Goal: Task Accomplishment & Management: Manage account settings

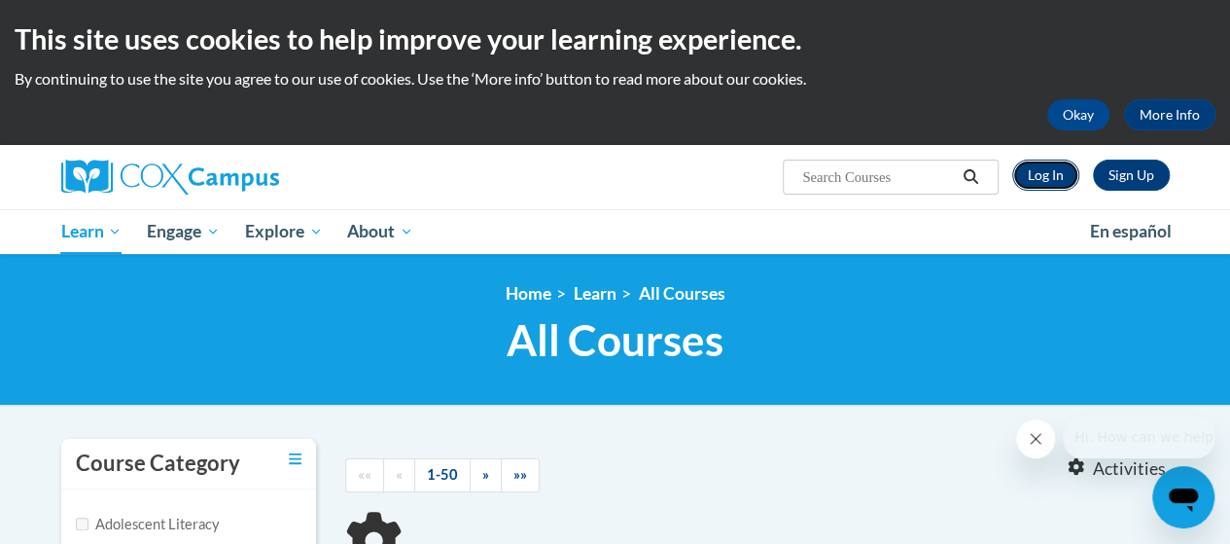
click at [1050, 185] on link "Log In" at bounding box center [1046, 175] width 67 height 31
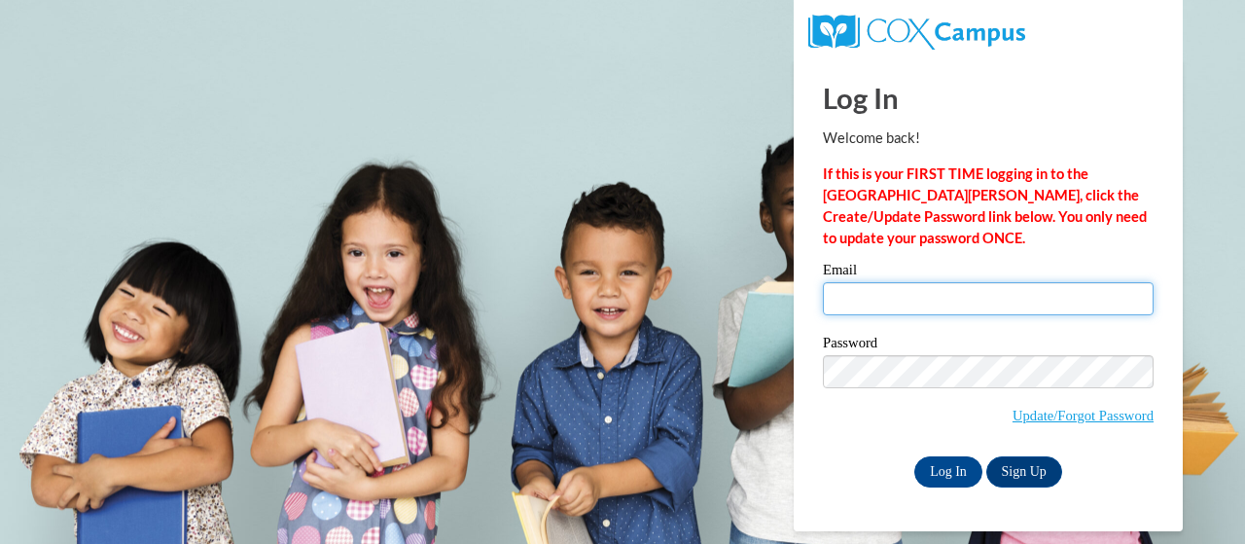
click at [1080, 301] on input "Email" at bounding box center [988, 298] width 331 height 33
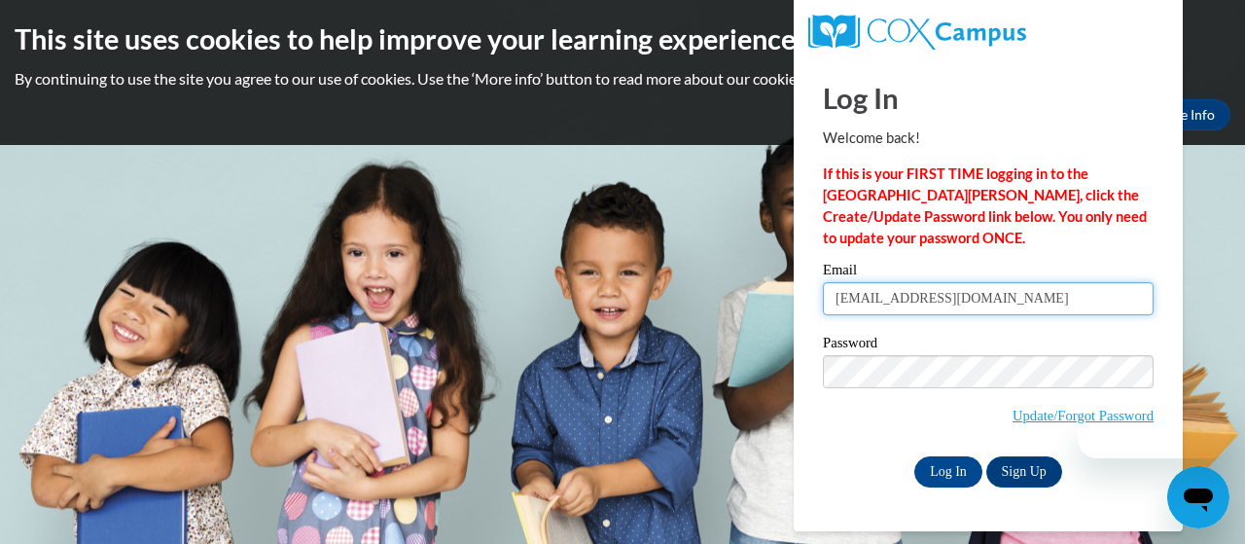
type input "[PERSON_NAME][EMAIL_ADDRESS][PERSON_NAME][DOMAIN_NAME]"
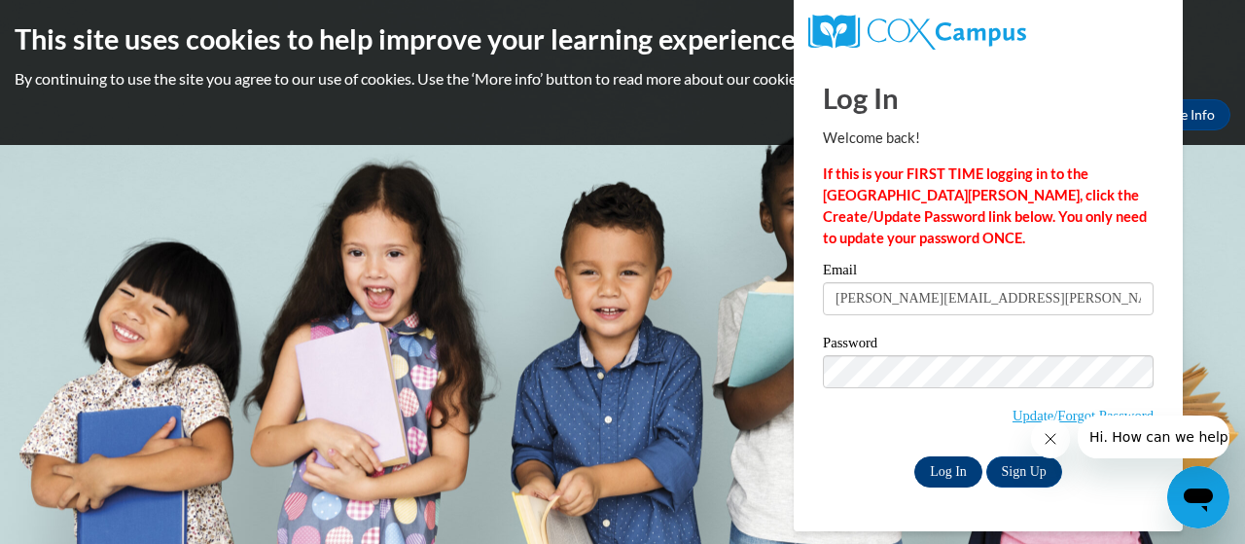
click at [963, 481] on input "Log In" at bounding box center [948, 471] width 68 height 31
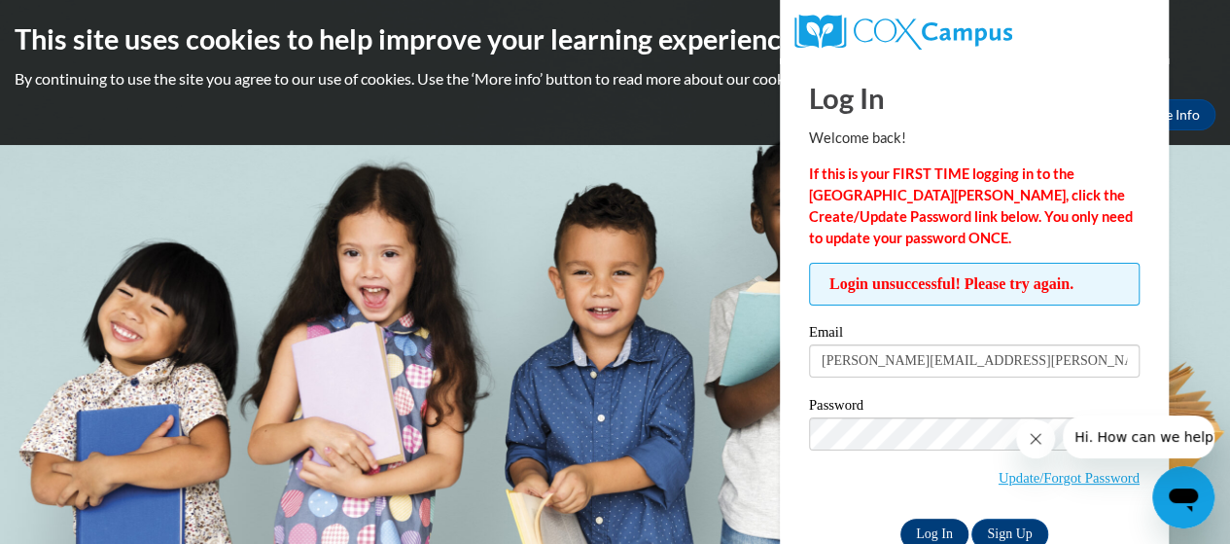
click at [933, 526] on input "Log In" at bounding box center [935, 533] width 68 height 31
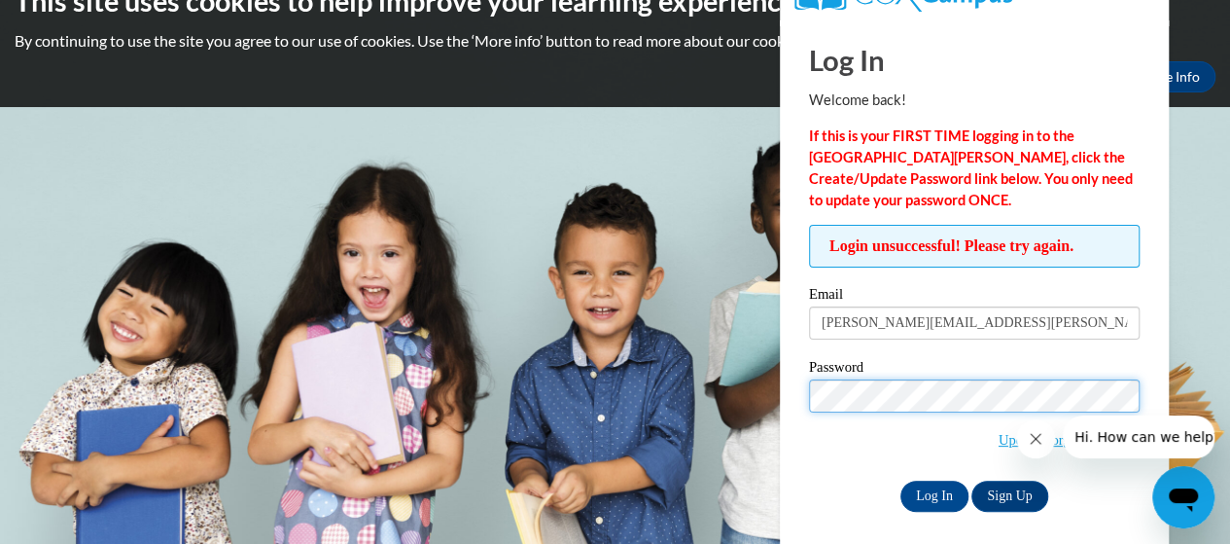
scroll to position [47, 0]
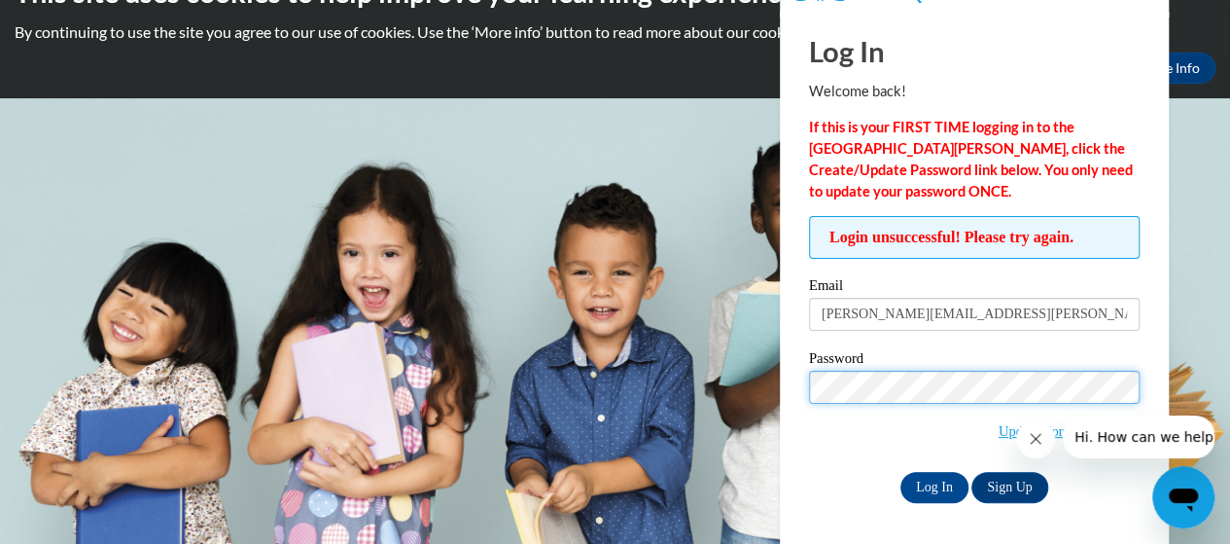
click at [901, 472] on input "Log In" at bounding box center [935, 487] width 68 height 31
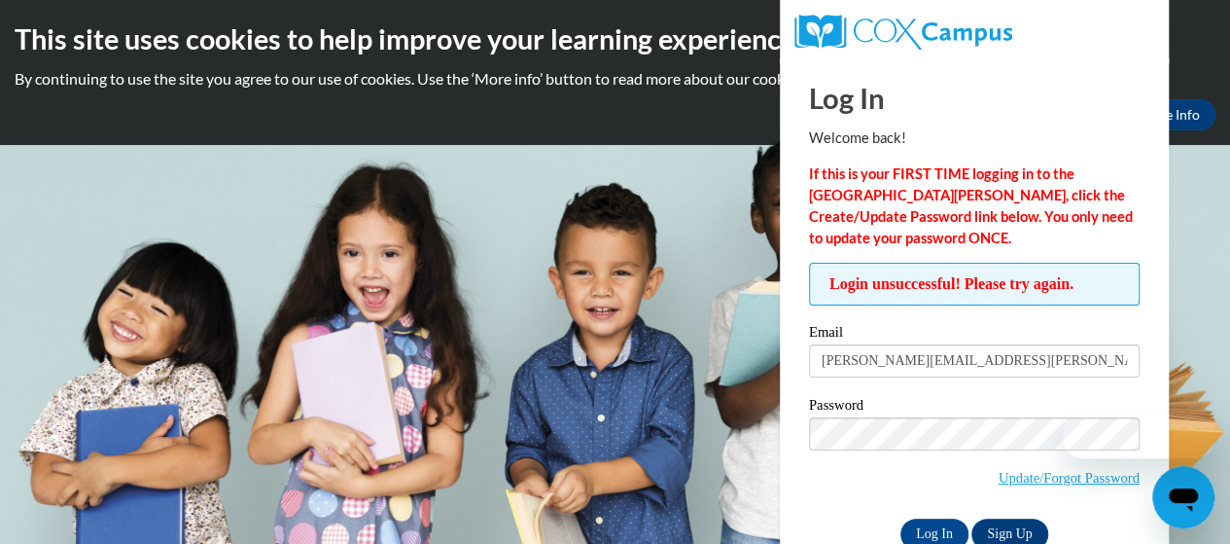
click at [1080, 428] on div at bounding box center [1115, 436] width 198 height 43
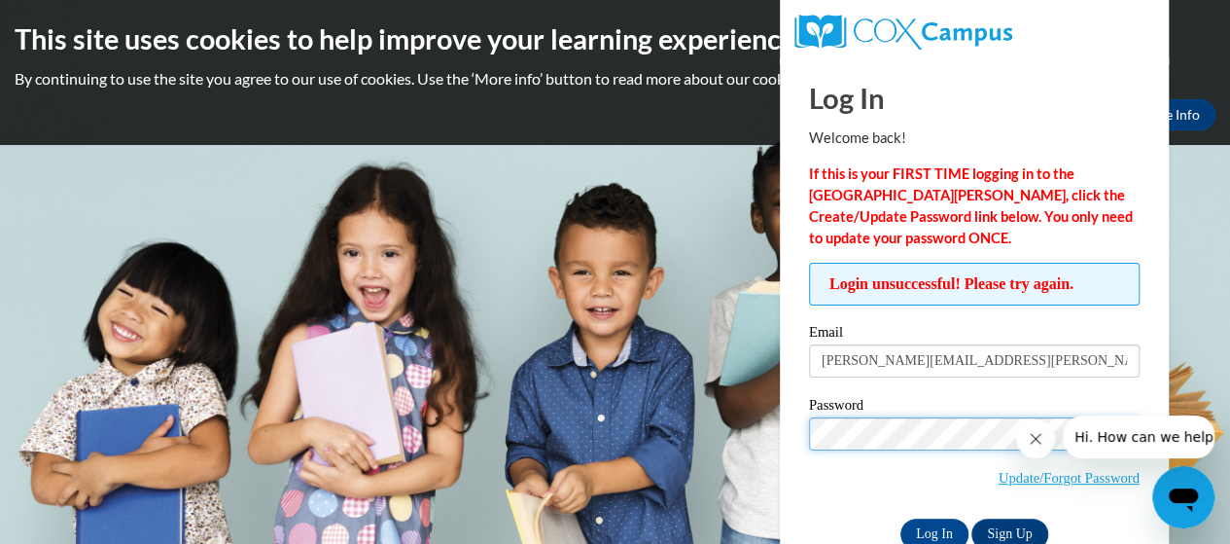
click at [901, 518] on input "Log In" at bounding box center [935, 533] width 68 height 31
click at [1035, 440] on icon "Close message from company" at bounding box center [1036, 439] width 10 height 10
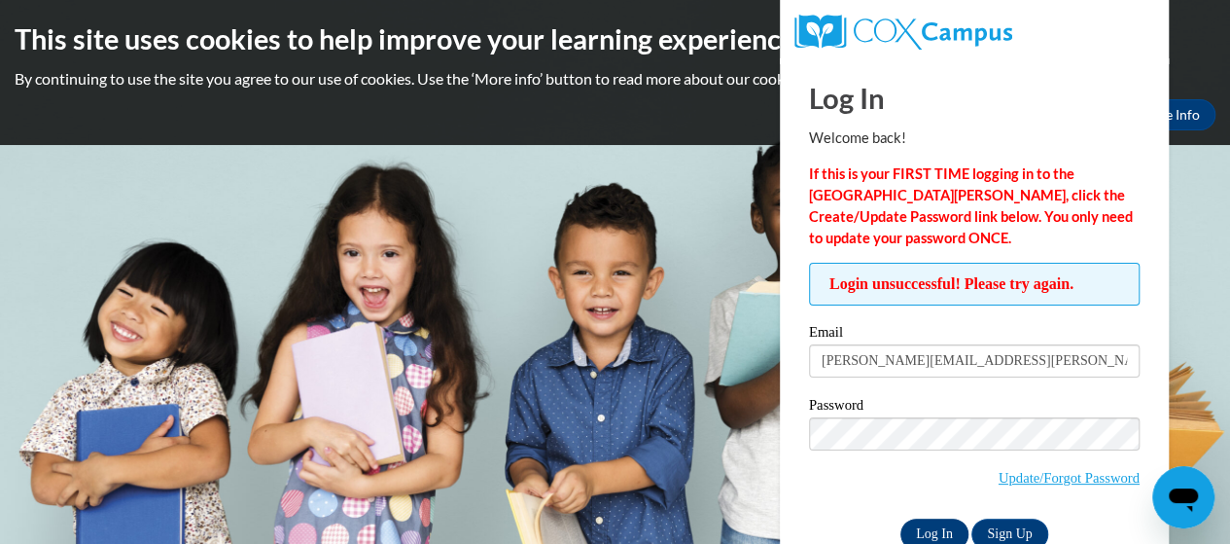
click at [946, 532] on input "Log In" at bounding box center [935, 533] width 68 height 31
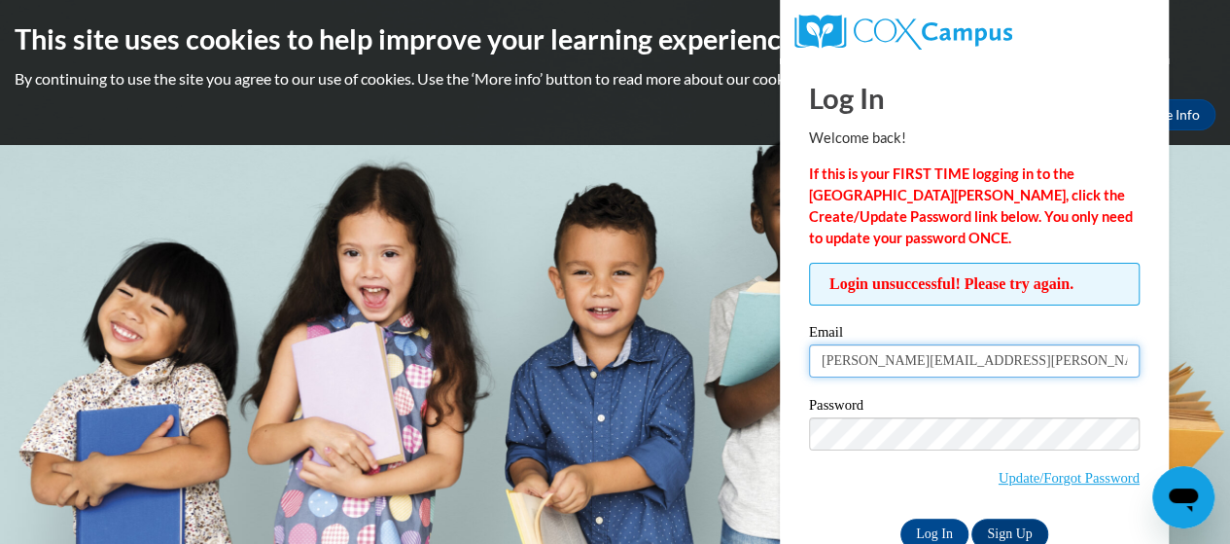
click at [1099, 364] on input "[PERSON_NAME][EMAIL_ADDRESS][PERSON_NAME][DOMAIN_NAME]" at bounding box center [974, 360] width 331 height 33
type input "mruss383@gmail.com"
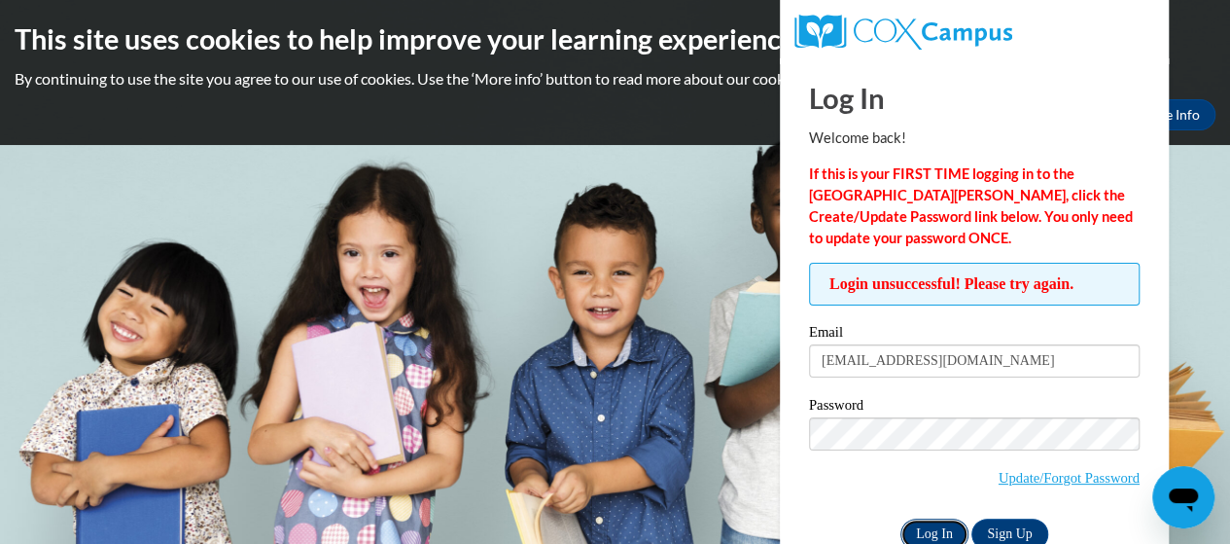
click at [955, 534] on input "Log In" at bounding box center [935, 533] width 68 height 31
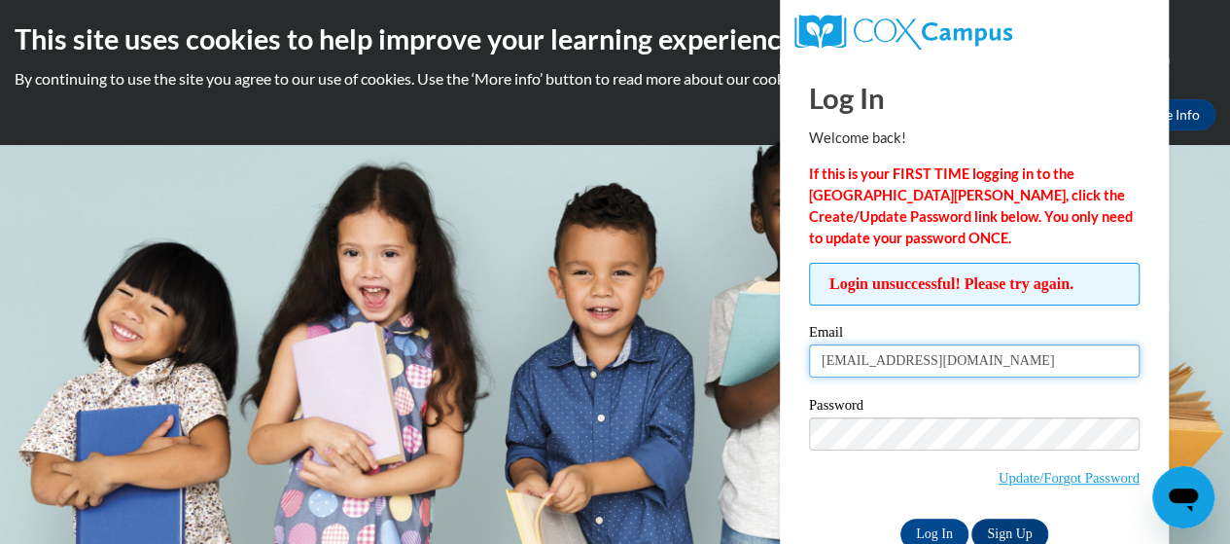
click at [1103, 356] on input "mruss383@gmail.com" at bounding box center [974, 360] width 331 height 33
type input "russell.margaret.j@muscogee.k12.us"
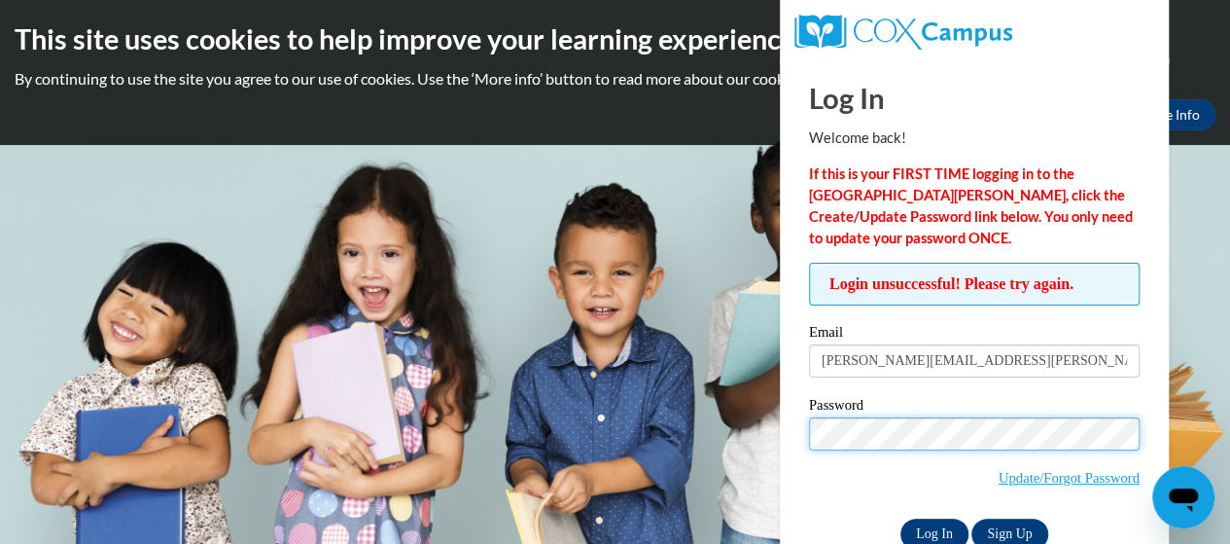
click at [944, 528] on input "Log In" at bounding box center [935, 533] width 68 height 31
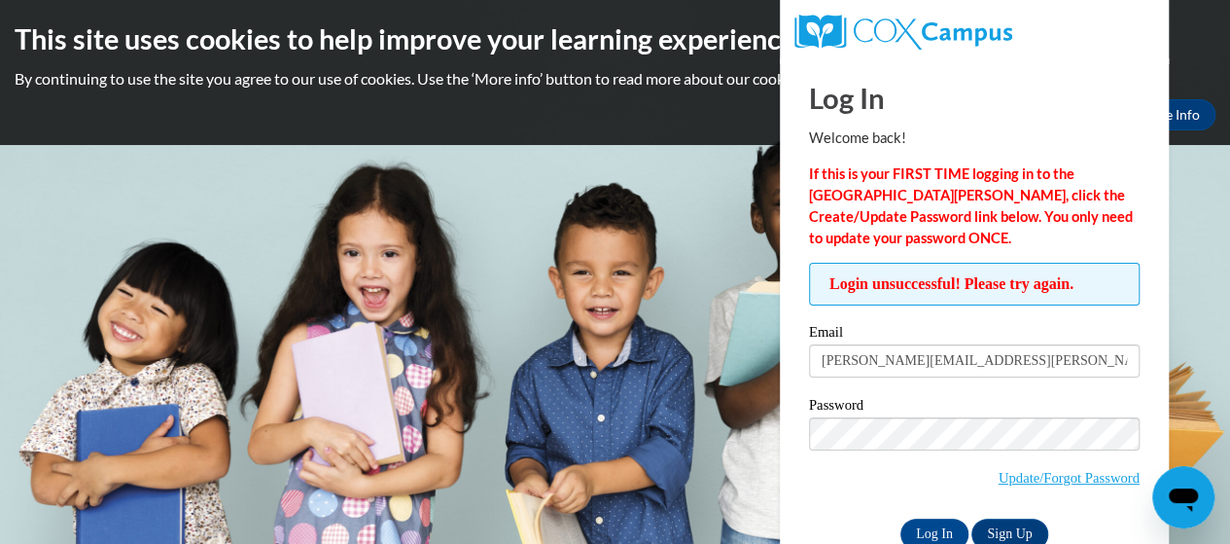
scroll to position [47, 0]
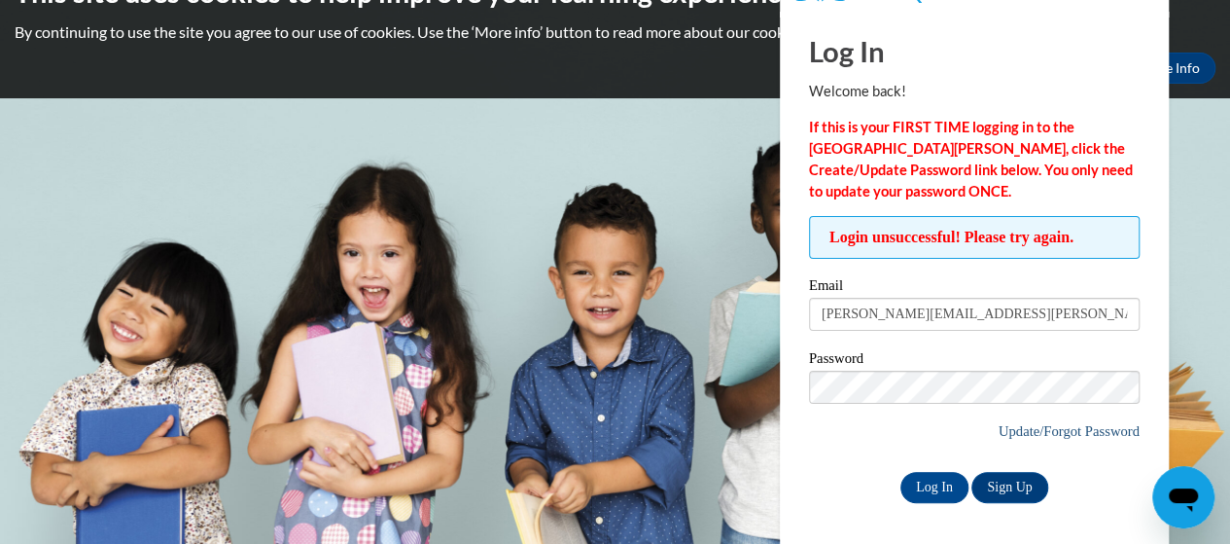
click at [1109, 437] on link "Update/Forgot Password" at bounding box center [1069, 431] width 141 height 16
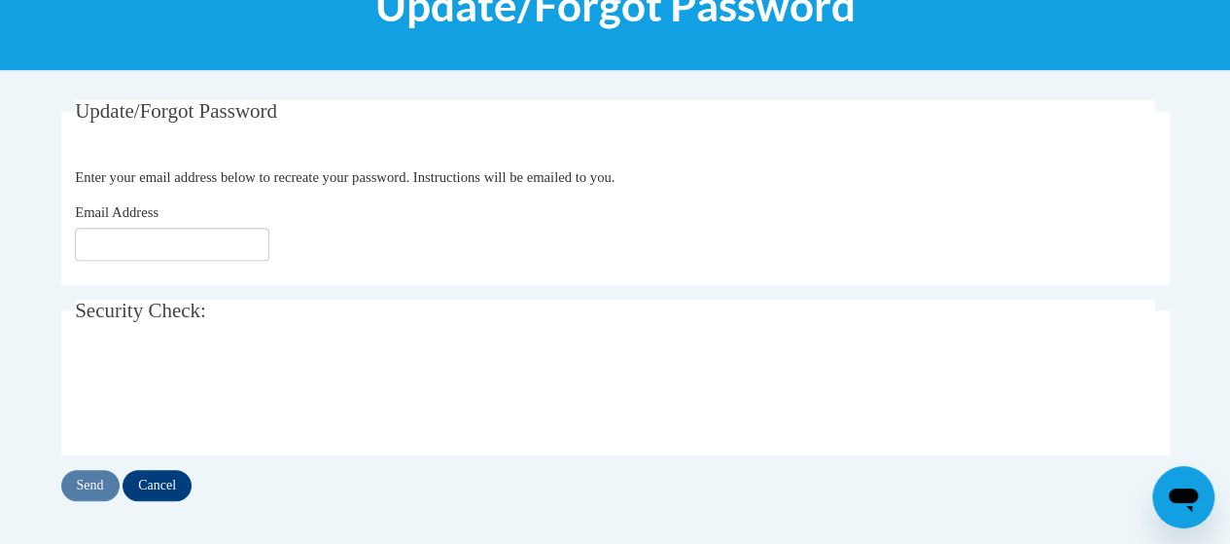
scroll to position [292, 0]
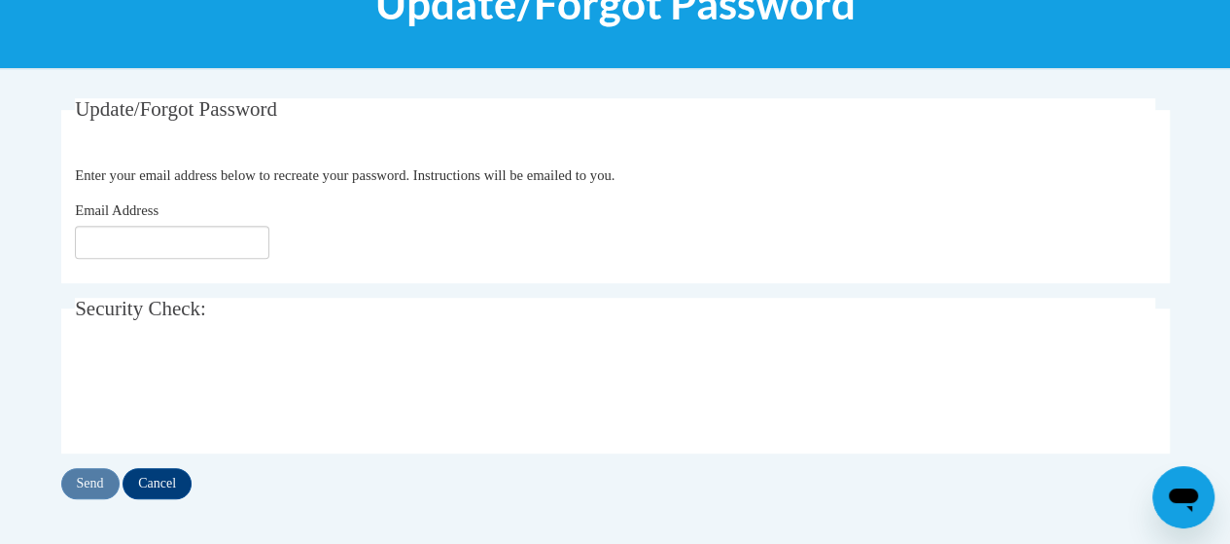
click at [117, 255] on input "Email Address" at bounding box center [172, 242] width 195 height 33
type input "[PERSON_NAME][EMAIL_ADDRESS][PERSON_NAME][DOMAIN_NAME]"
click at [89, 490] on input "Send" at bounding box center [90, 483] width 58 height 31
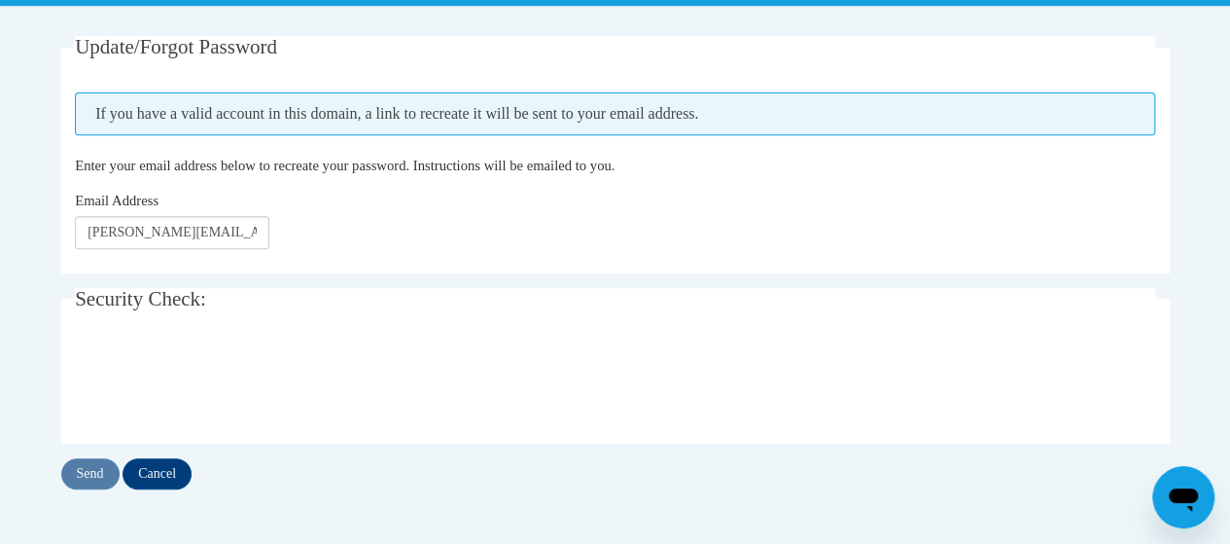
scroll to position [343, 0]
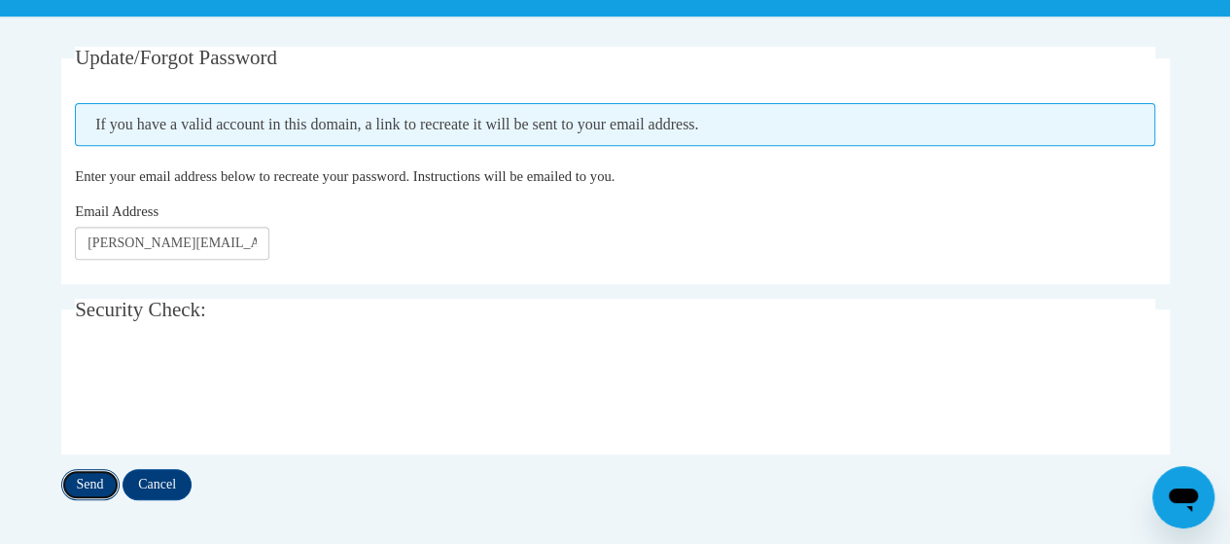
click at [85, 493] on input "Send" at bounding box center [90, 484] width 58 height 31
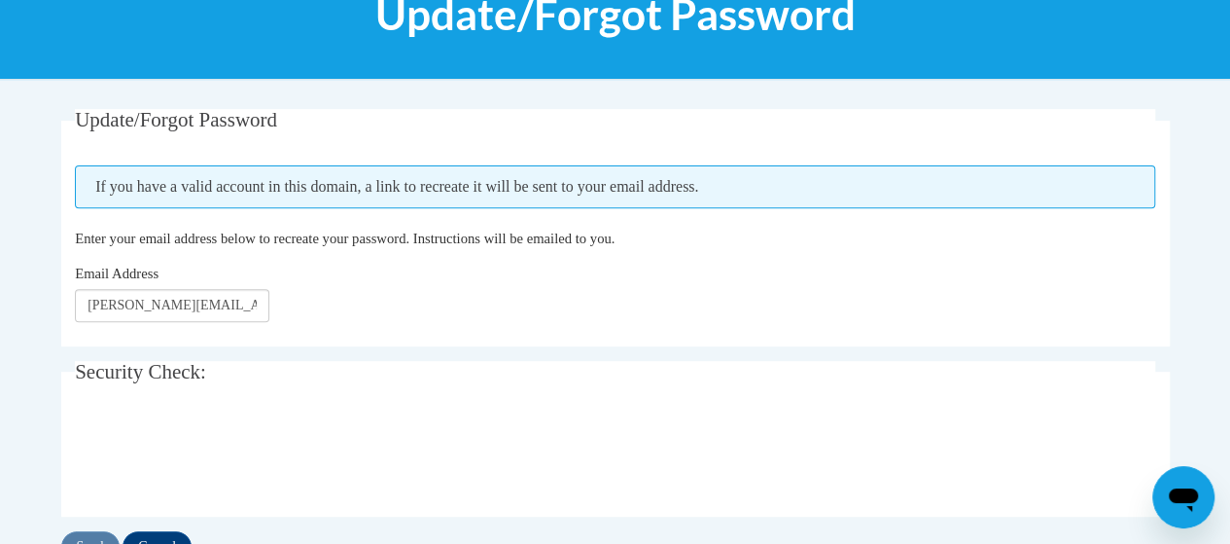
scroll to position [286, 0]
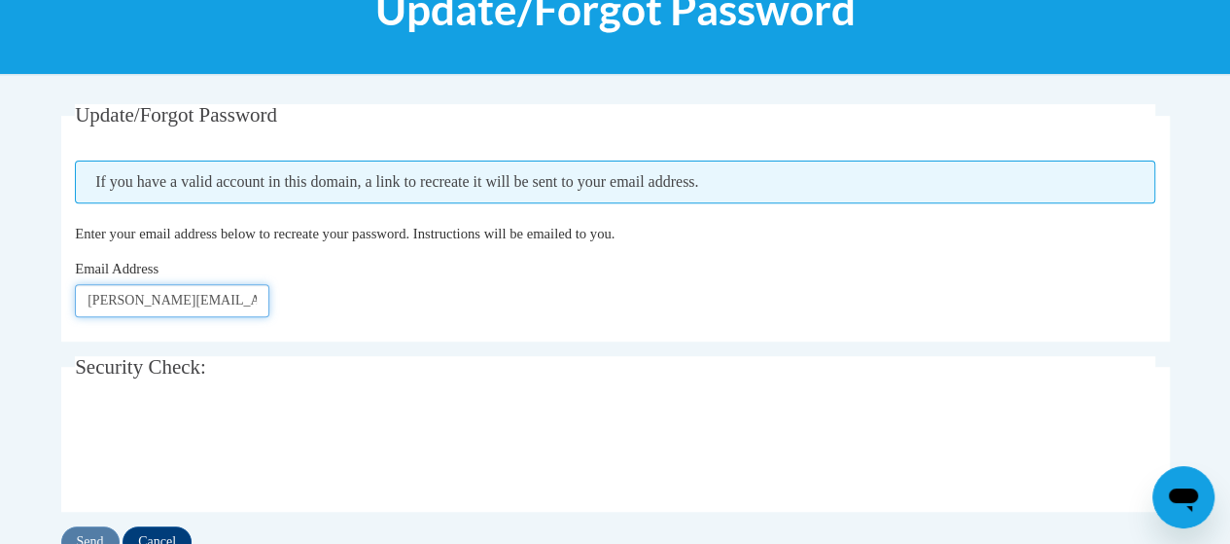
click at [241, 301] on input "[PERSON_NAME][EMAIL_ADDRESS][PERSON_NAME][DOMAIN_NAME]" at bounding box center [172, 300] width 195 height 33
click at [829, 288] on div "Email Address russell.margaret.j@muscogee.k12.ga.us" at bounding box center [615, 287] width 1081 height 59
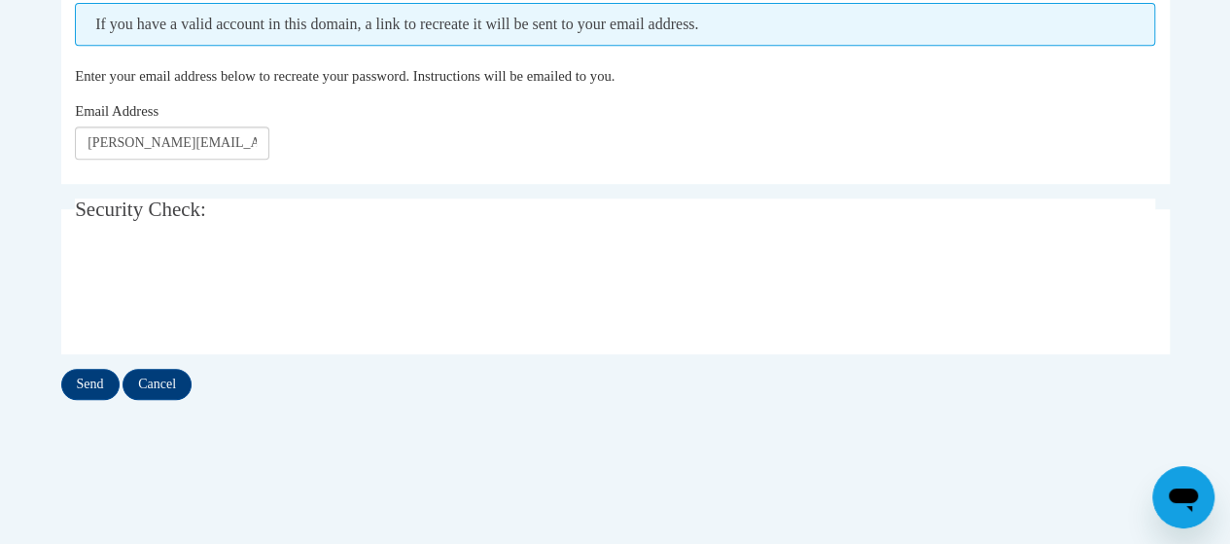
scroll to position [446, 0]
click at [95, 381] on input "Send" at bounding box center [90, 381] width 58 height 31
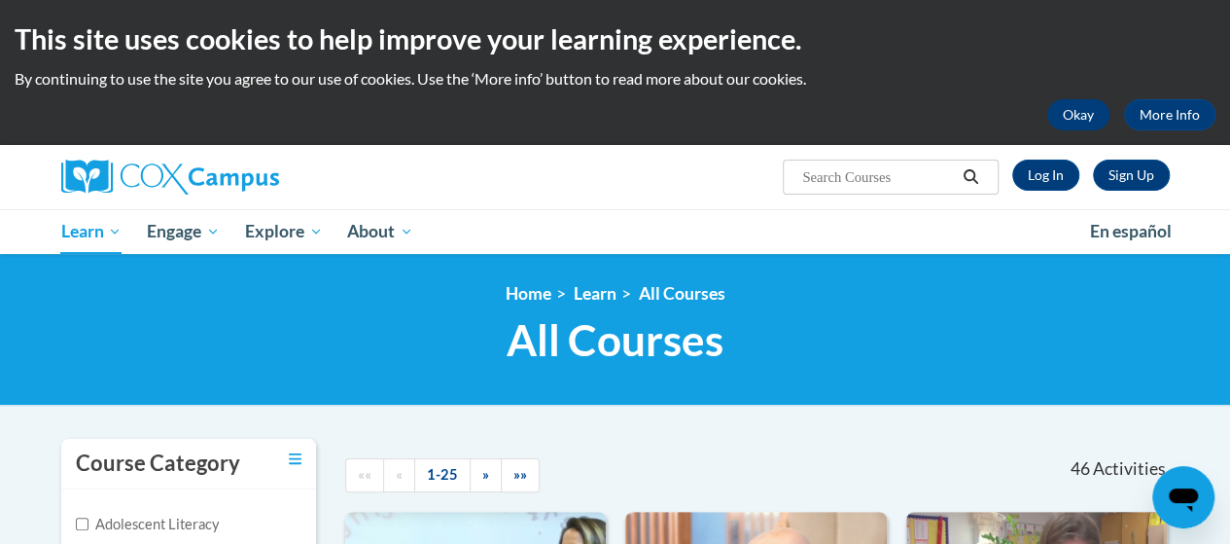
click at [1082, 120] on button "Okay" at bounding box center [1079, 114] width 62 height 31
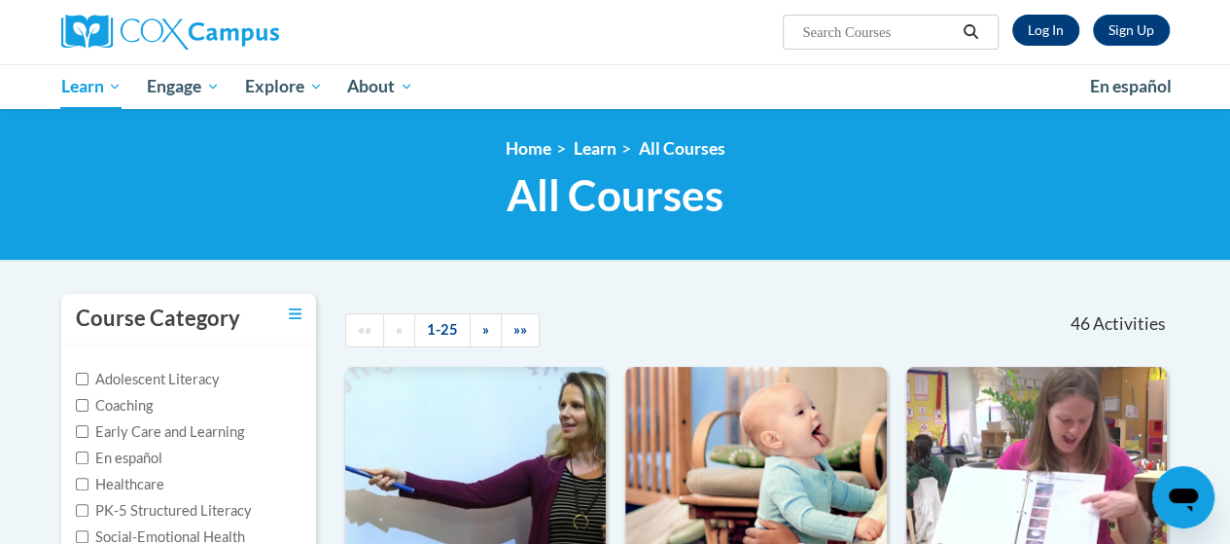
click at [1053, 29] on link "Log In" at bounding box center [1046, 30] width 67 height 31
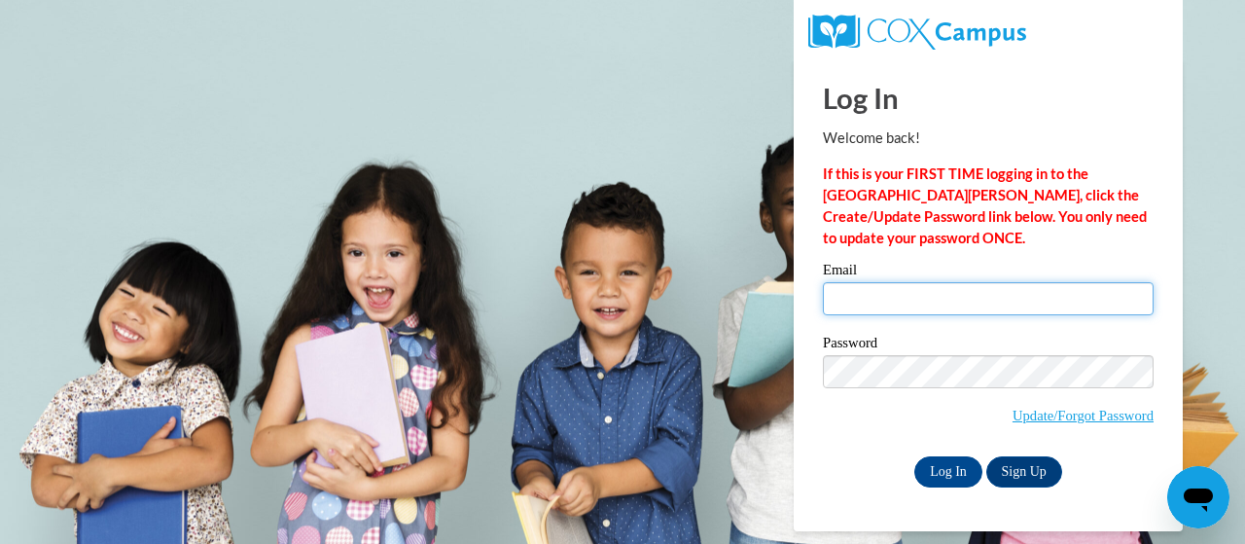
type input "[PERSON_NAME][EMAIL_ADDRESS][PERSON_NAME][DOMAIN_NAME]"
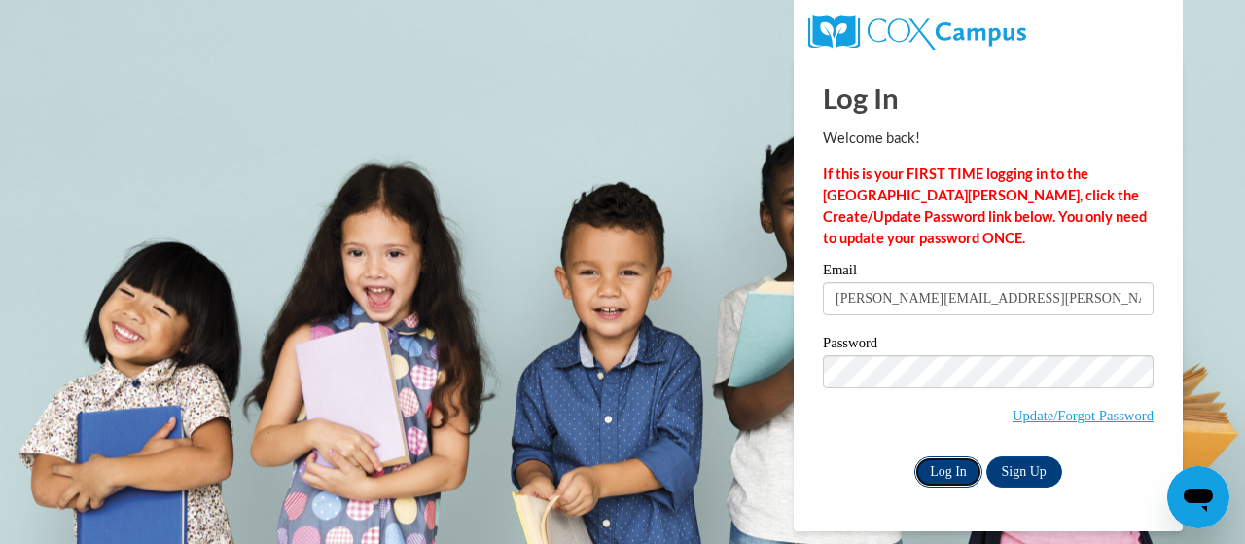
click at [947, 463] on input "Log In" at bounding box center [948, 471] width 68 height 31
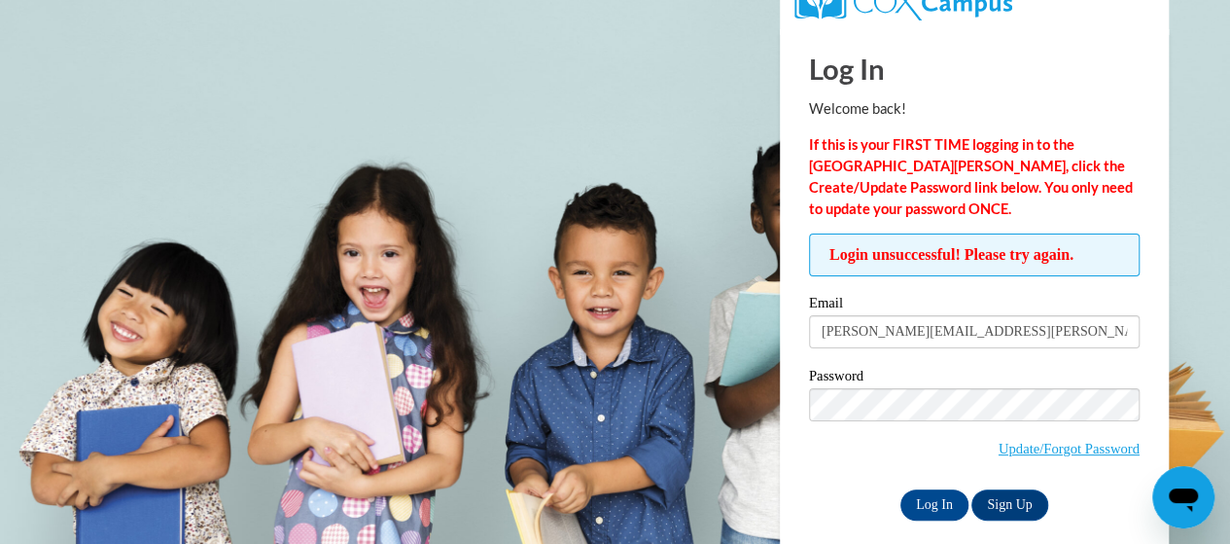
scroll to position [47, 0]
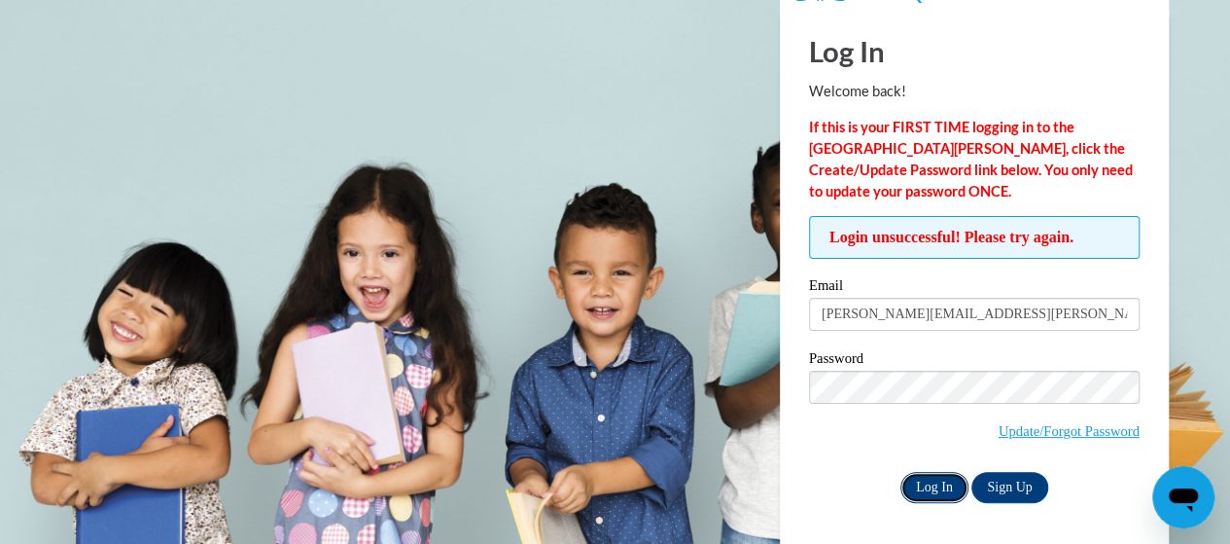
click at [932, 490] on input "Log In" at bounding box center [935, 487] width 68 height 31
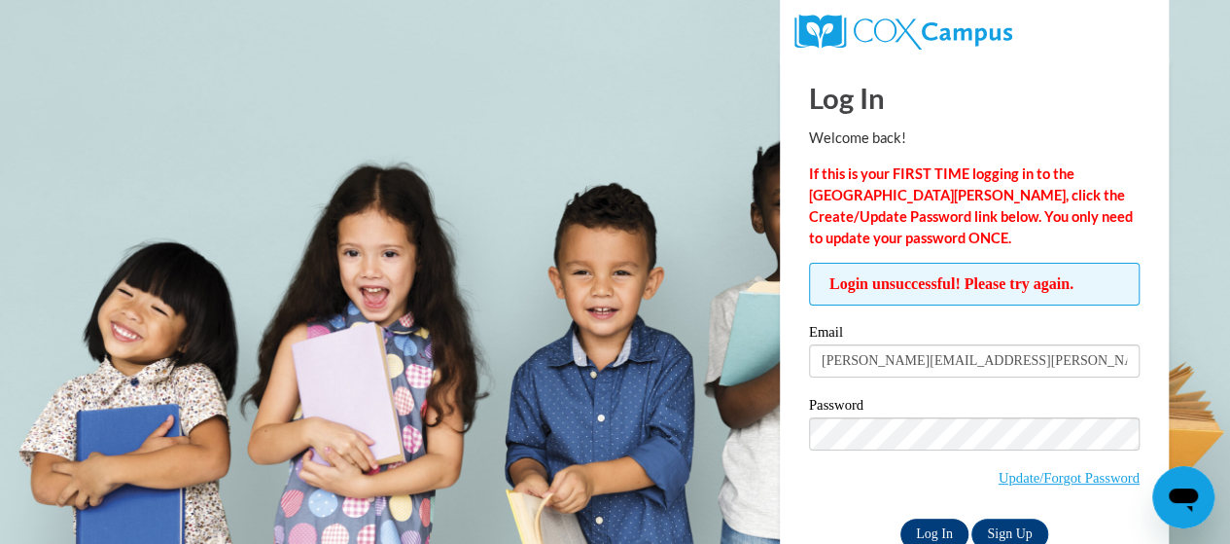
click at [942, 530] on input "Log In" at bounding box center [935, 533] width 68 height 31
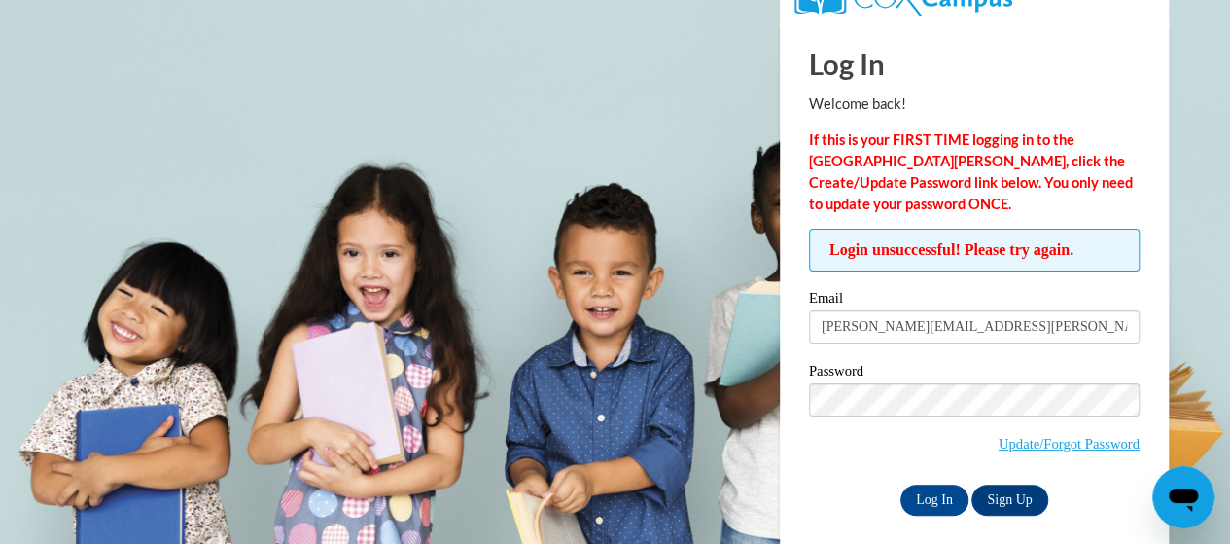
scroll to position [47, 0]
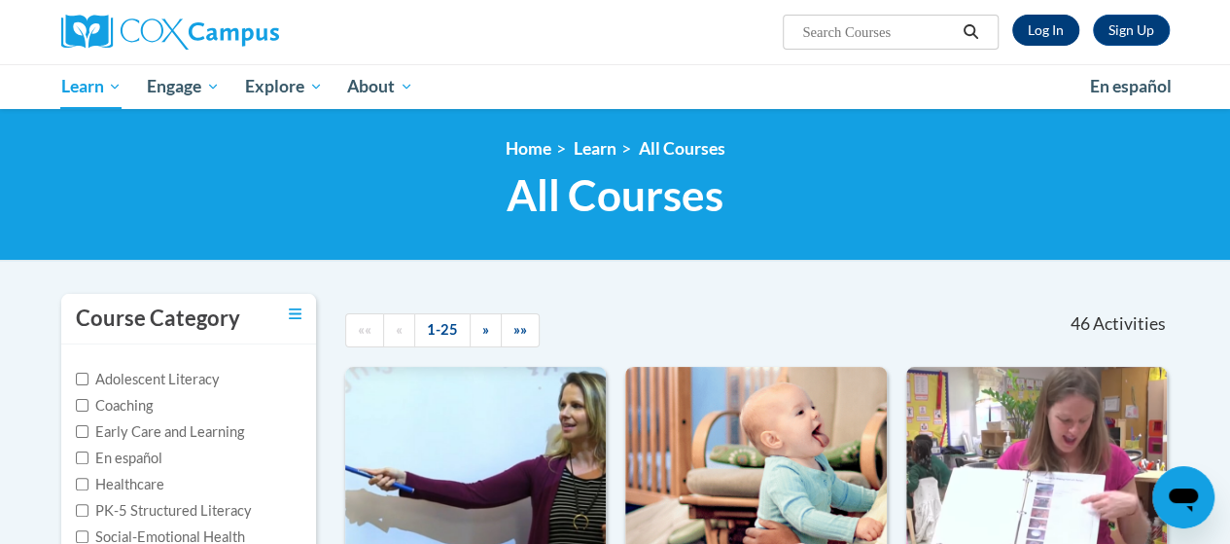
click at [1045, 26] on link "Log In" at bounding box center [1046, 30] width 67 height 31
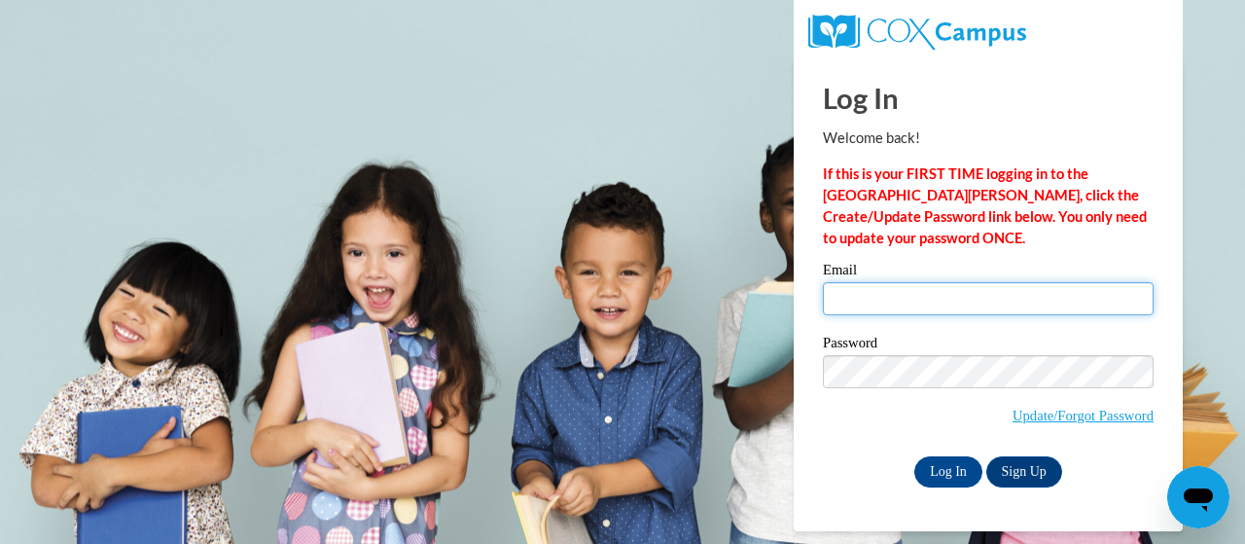
type input "[PERSON_NAME][EMAIL_ADDRESS][PERSON_NAME][DOMAIN_NAME]"
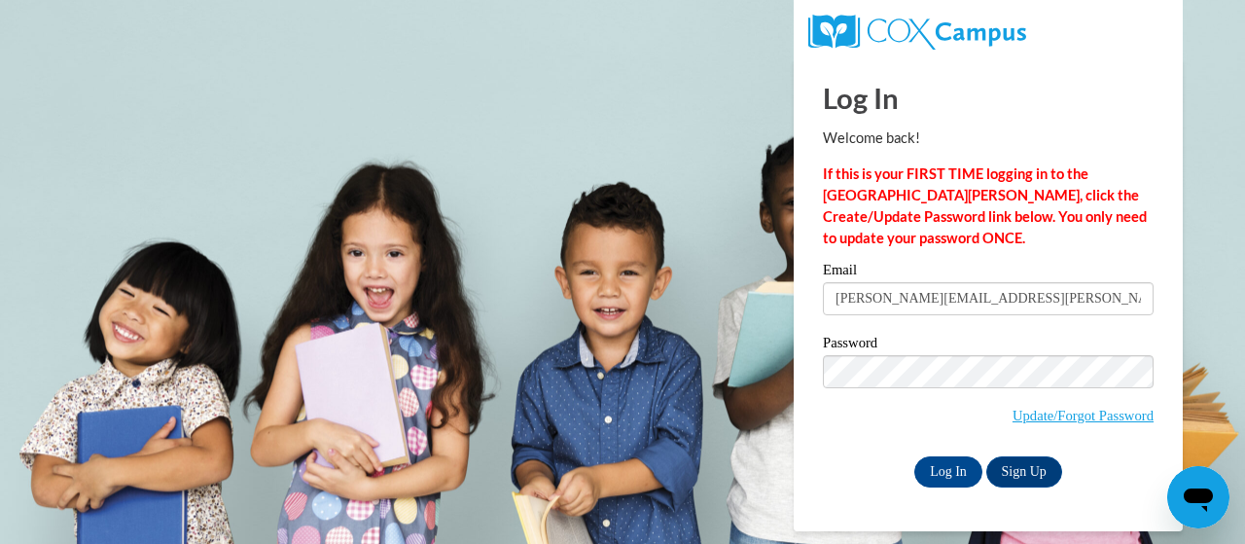
click at [930, 296] on input "[PERSON_NAME][EMAIL_ADDRESS][PERSON_NAME][DOMAIN_NAME]" at bounding box center [988, 298] width 331 height 33
click at [943, 472] on input "Log In" at bounding box center [948, 471] width 68 height 31
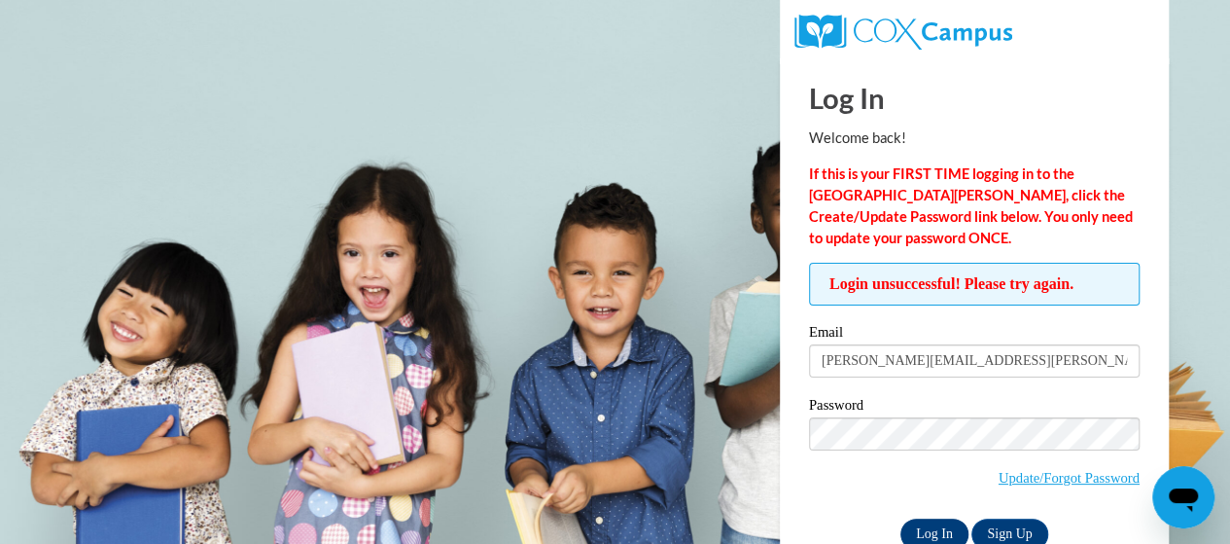
click at [953, 527] on input "Log In" at bounding box center [935, 533] width 68 height 31
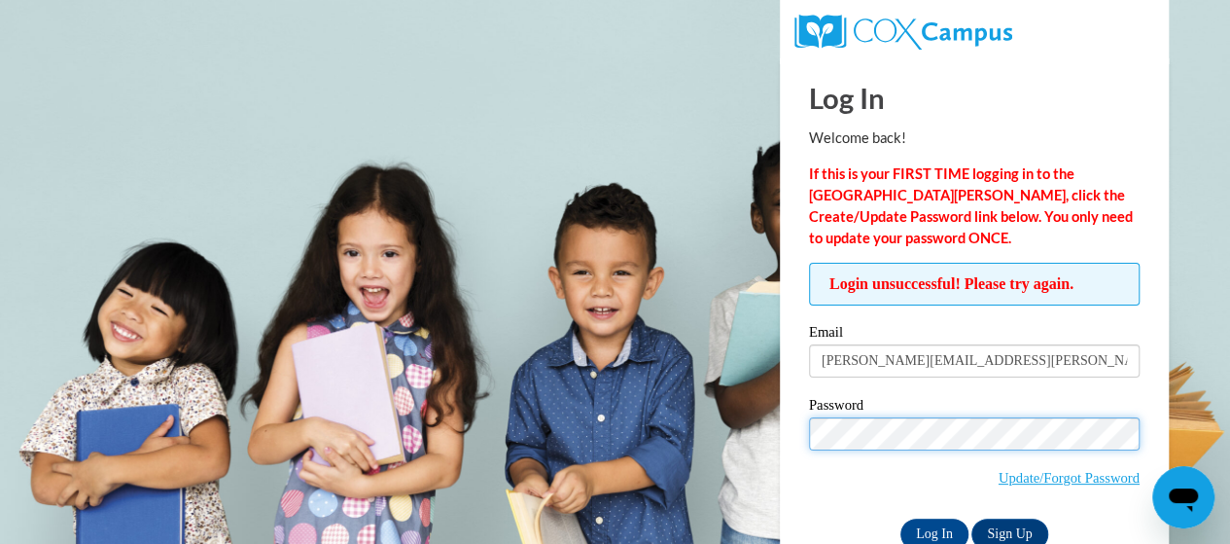
click at [901, 518] on input "Log In" at bounding box center [935, 533] width 68 height 31
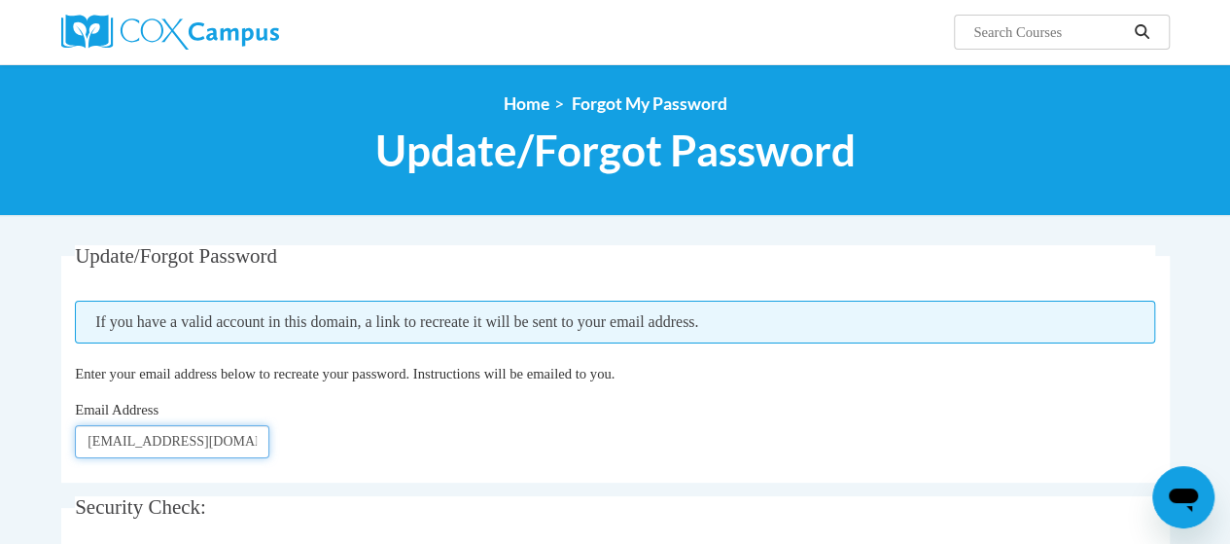
click at [216, 437] on input "russell.margaret.j@muscogee.k12.ga.us" at bounding box center [172, 441] width 195 height 33
type input "[EMAIL_ADDRESS][DOMAIN_NAME]"
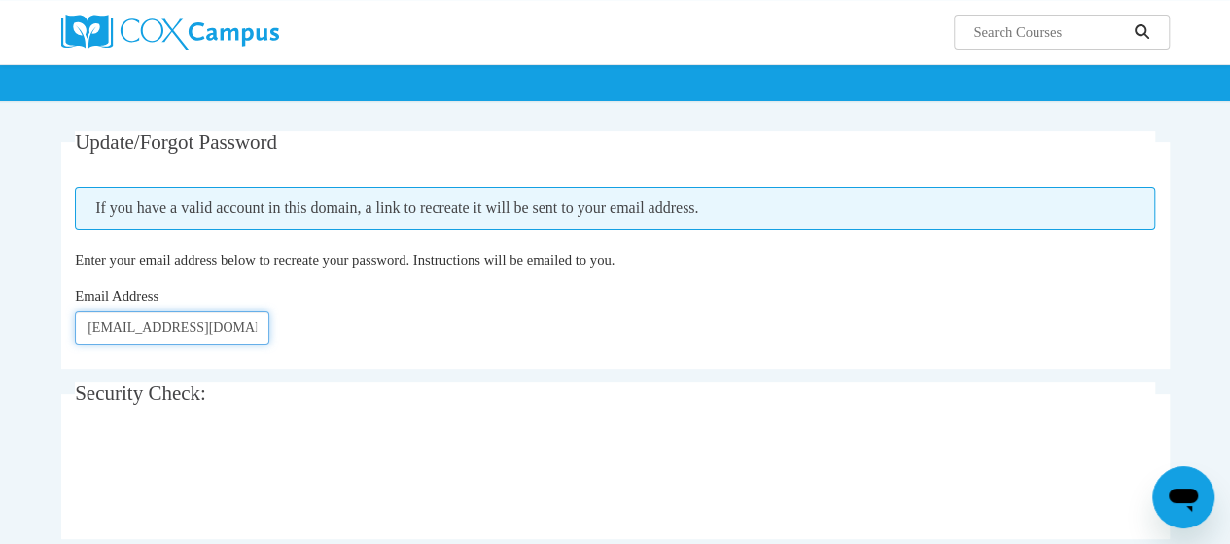
scroll to position [262, 0]
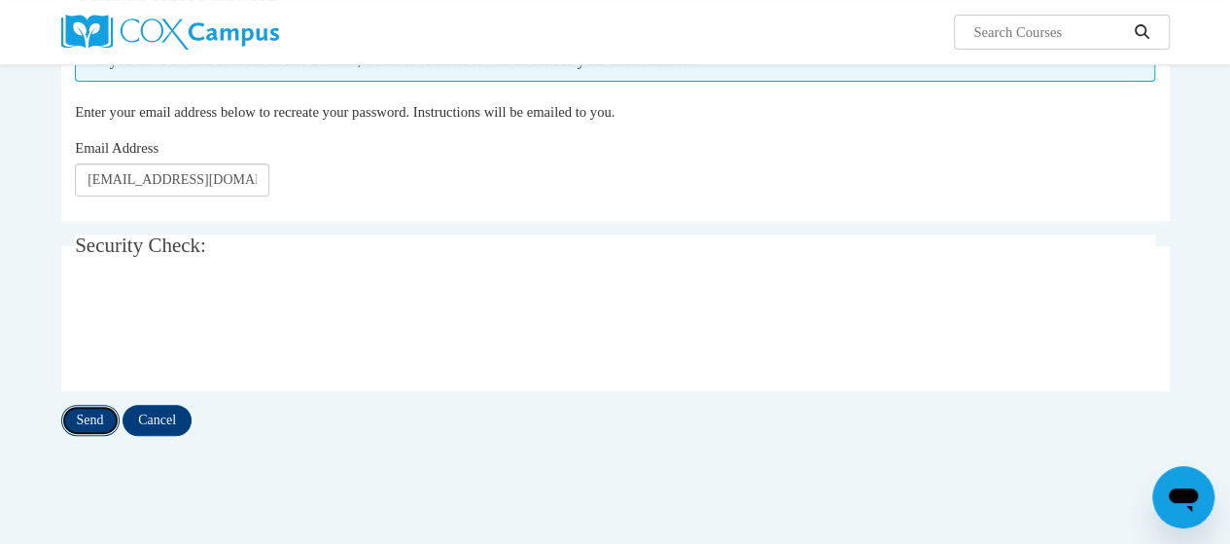
click at [86, 429] on input "Send" at bounding box center [90, 420] width 58 height 31
